Goal: Check status: Check status

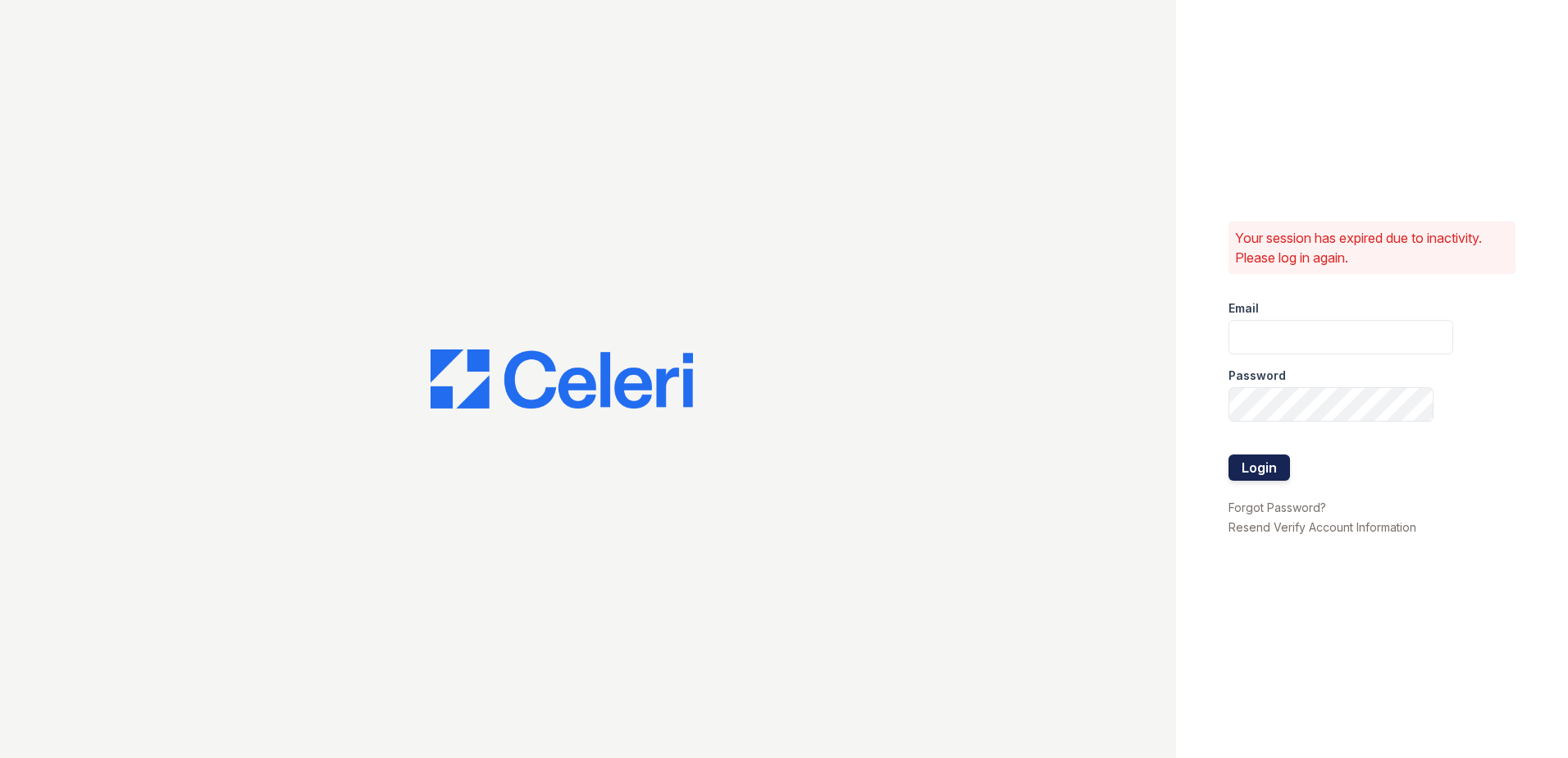
type input "fairways@greystar.com"
click at [1279, 460] on button "Login" at bounding box center [1259, 467] width 62 height 26
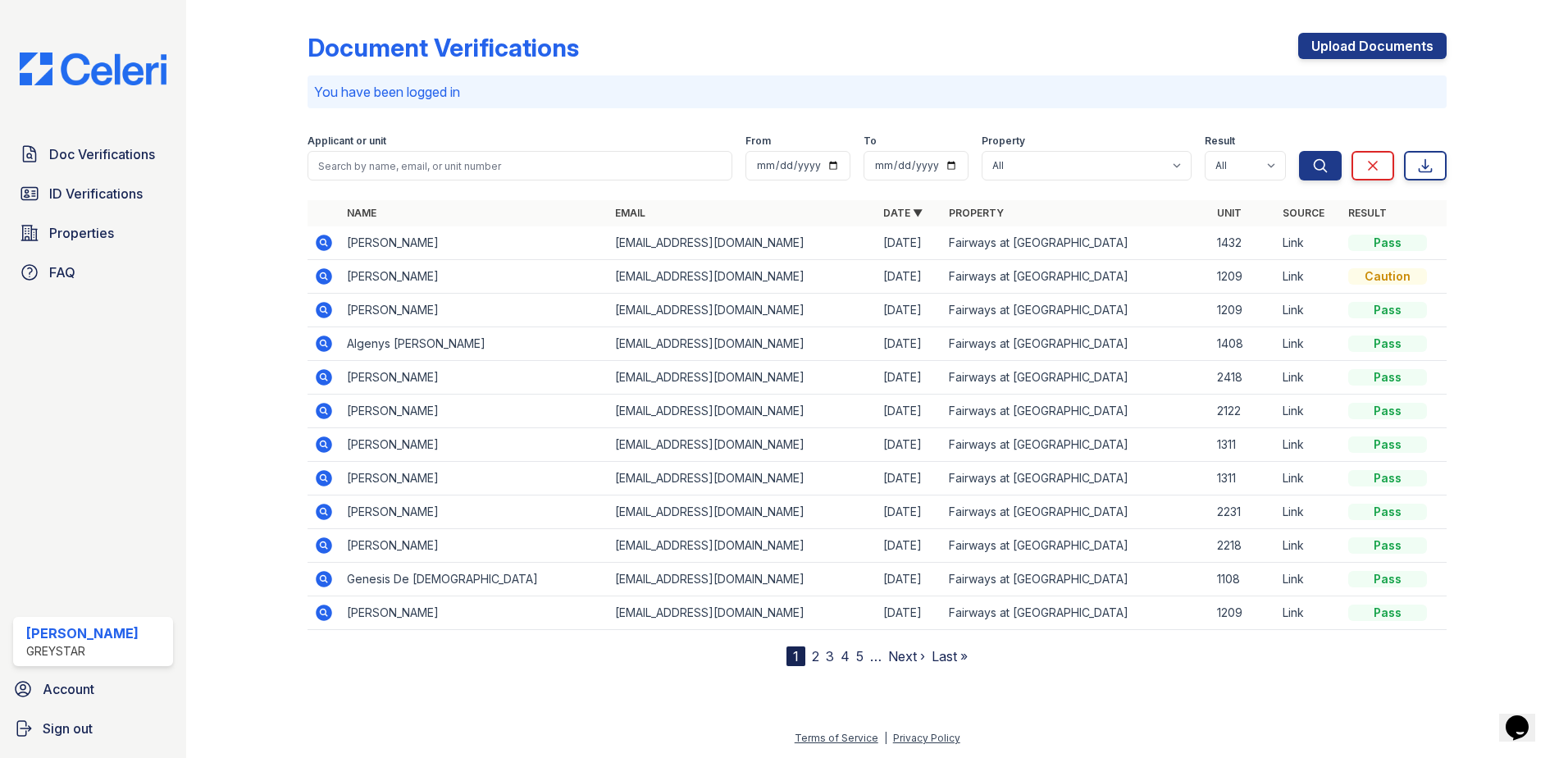
click at [328, 540] on icon at bounding box center [324, 546] width 16 height 16
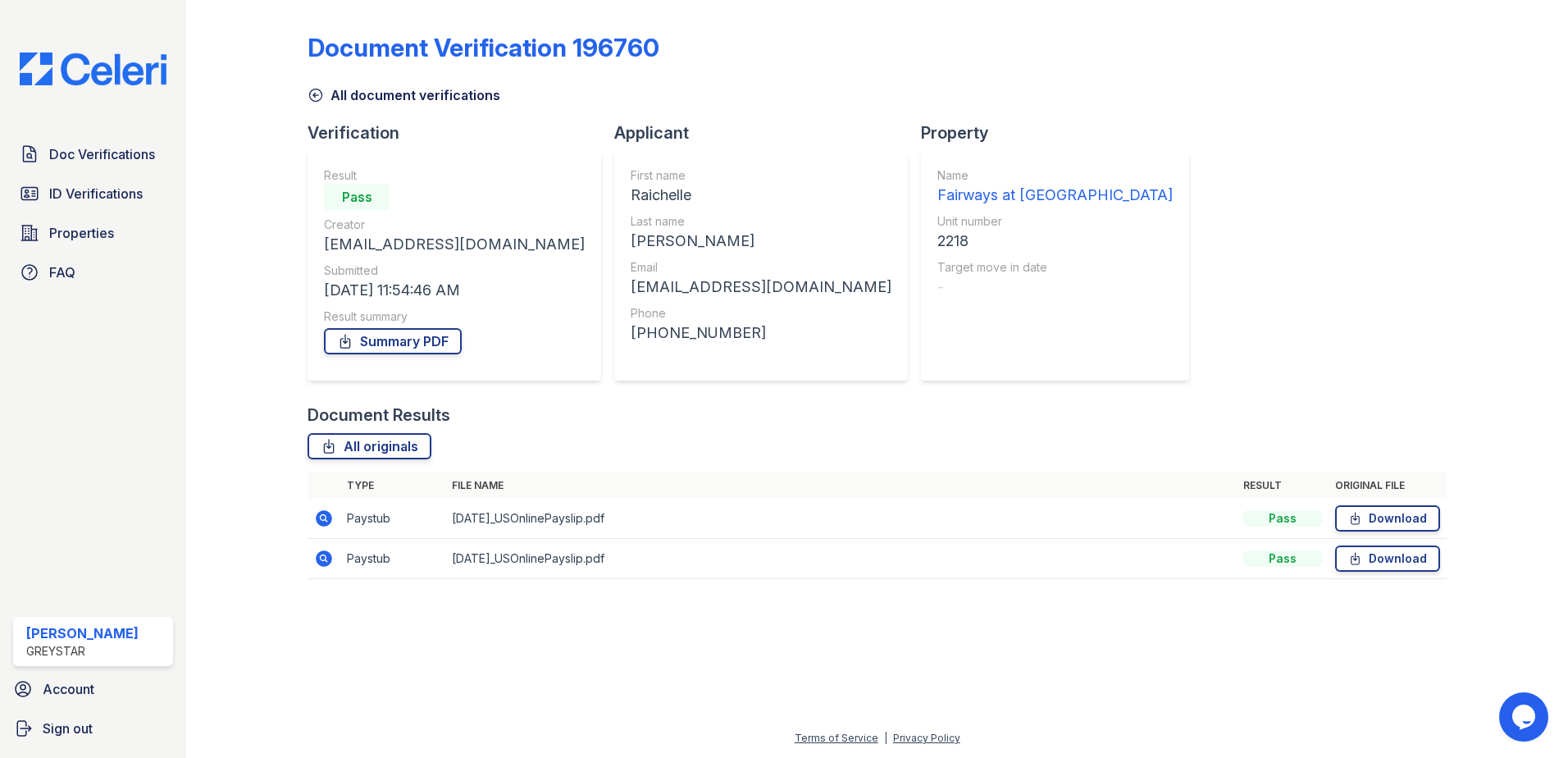
click at [322, 516] on icon at bounding box center [324, 519] width 20 height 20
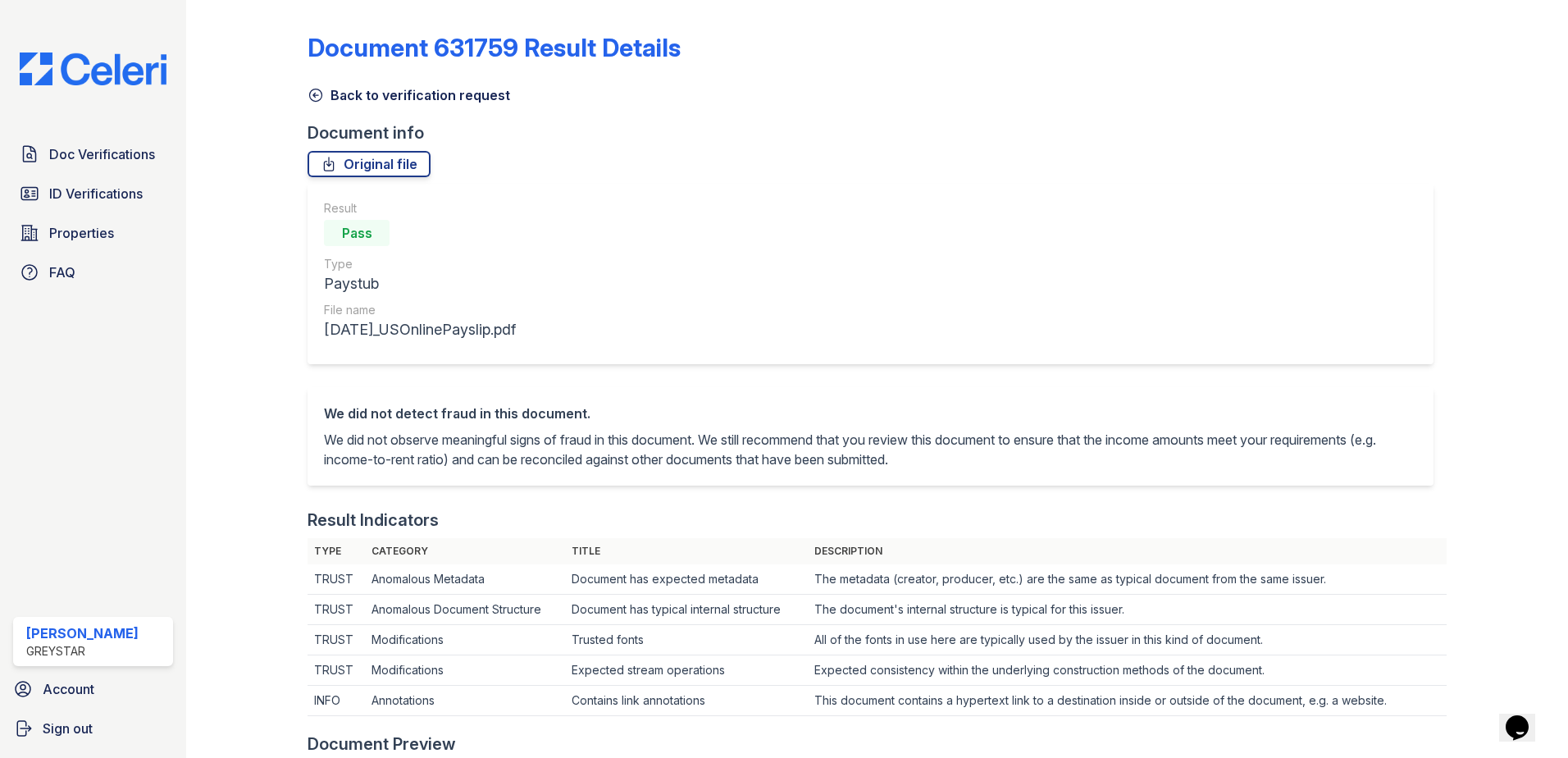
click at [315, 96] on icon at bounding box center [315, 95] width 16 height 16
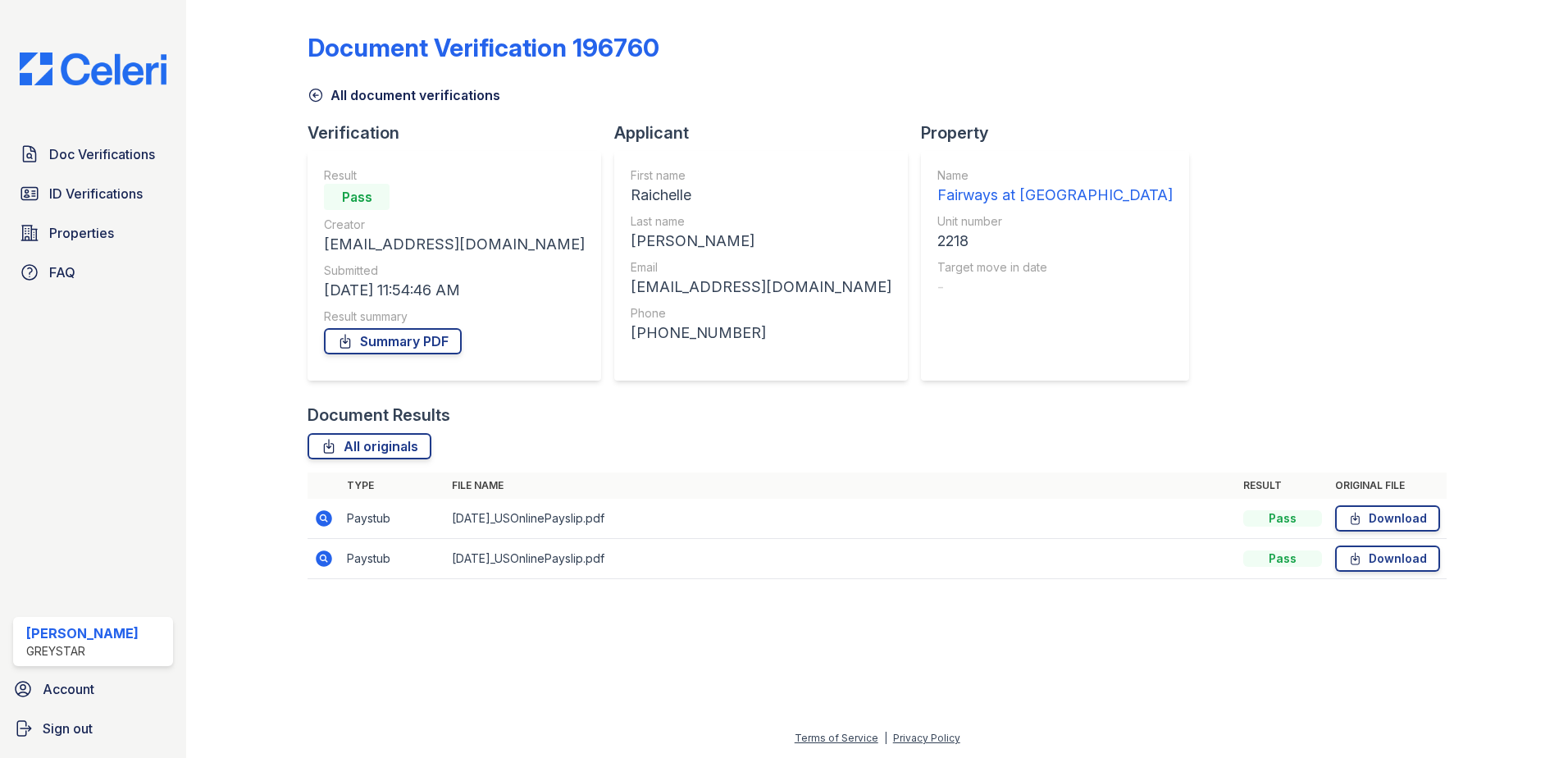
click at [314, 100] on icon at bounding box center [315, 95] width 16 height 16
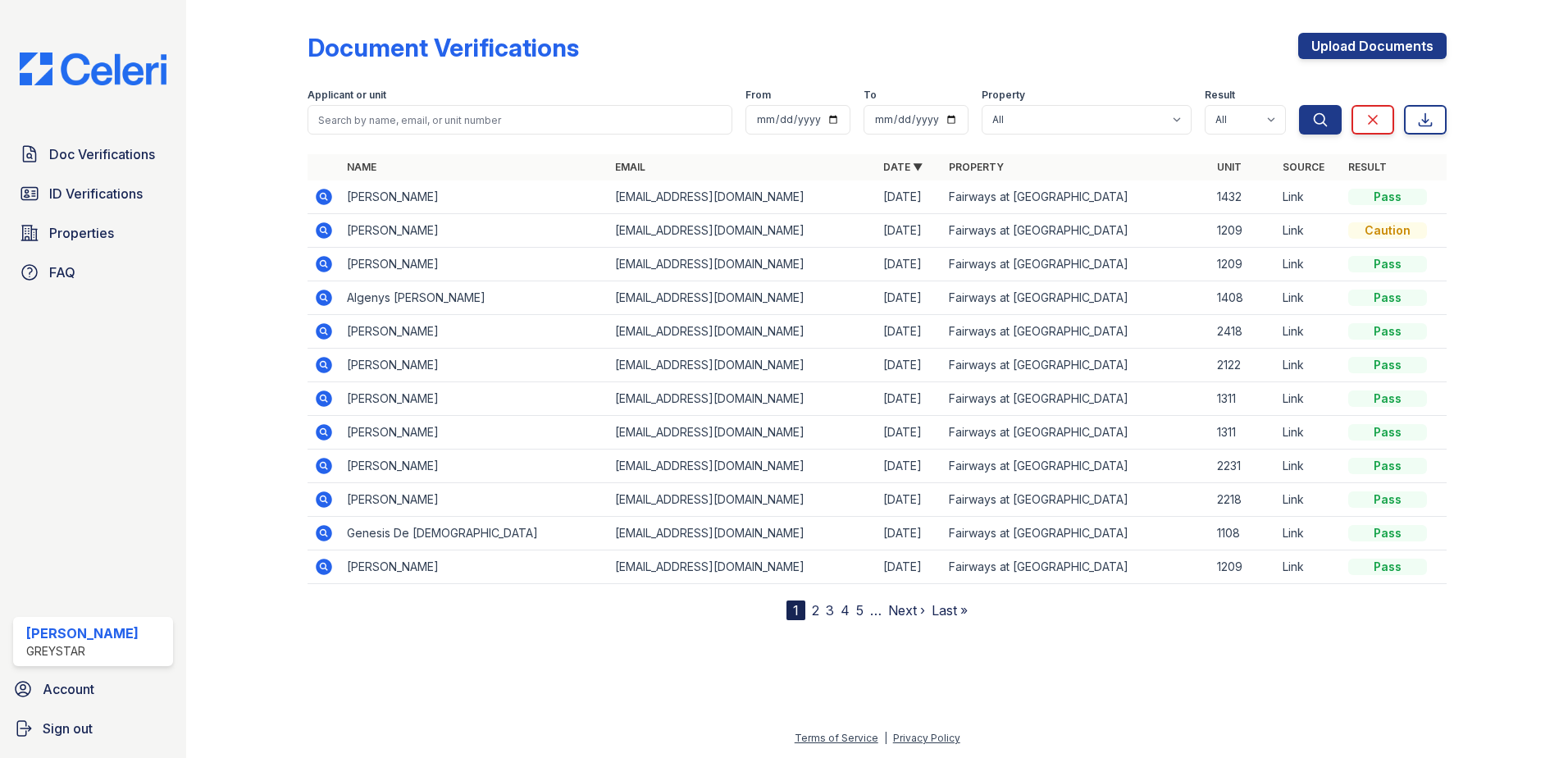
click at [333, 367] on icon at bounding box center [324, 365] width 20 height 20
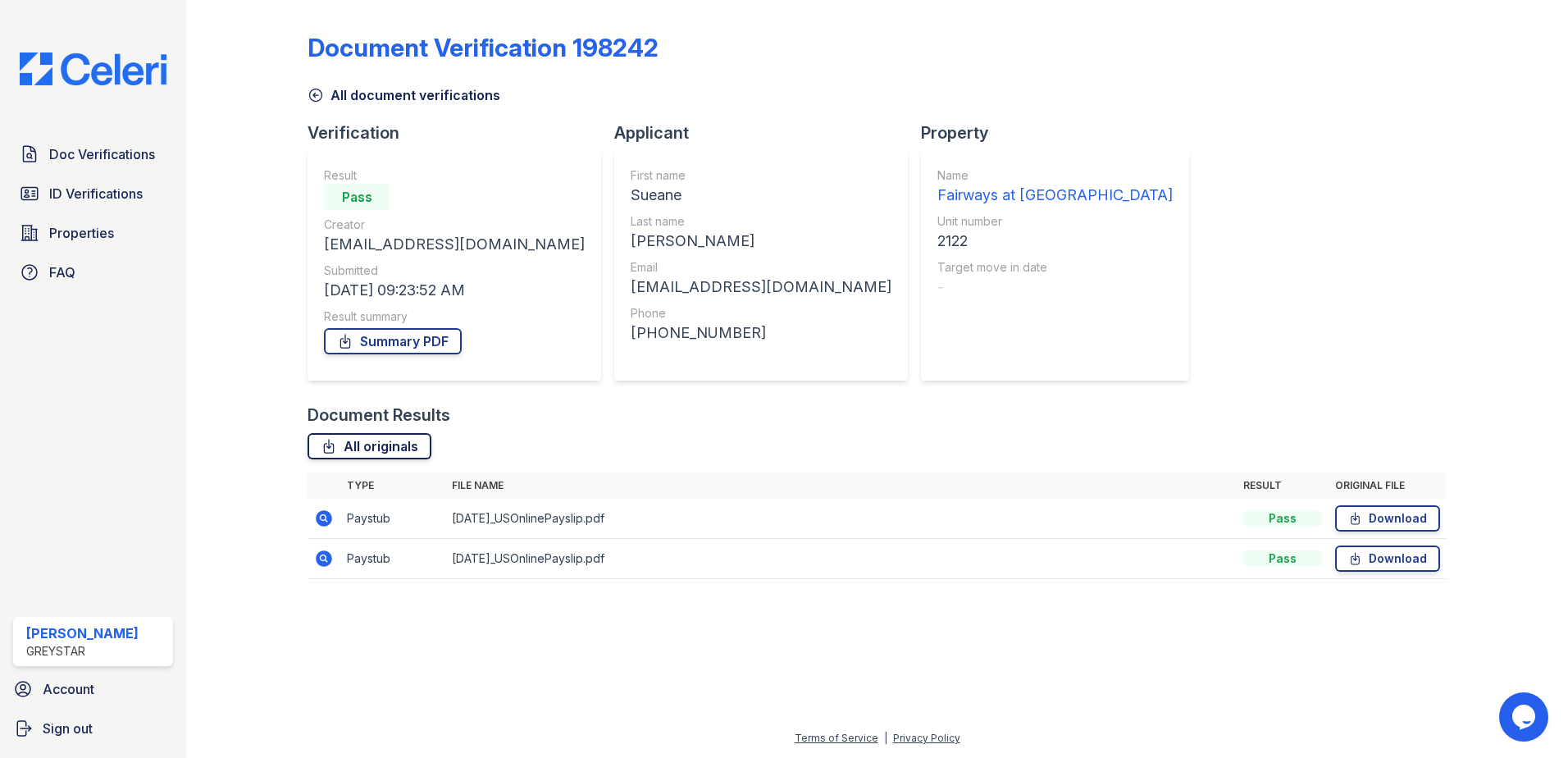
click at [342, 443] on link "All originals" at bounding box center [369, 446] width 124 height 26
